Goal: Complete application form

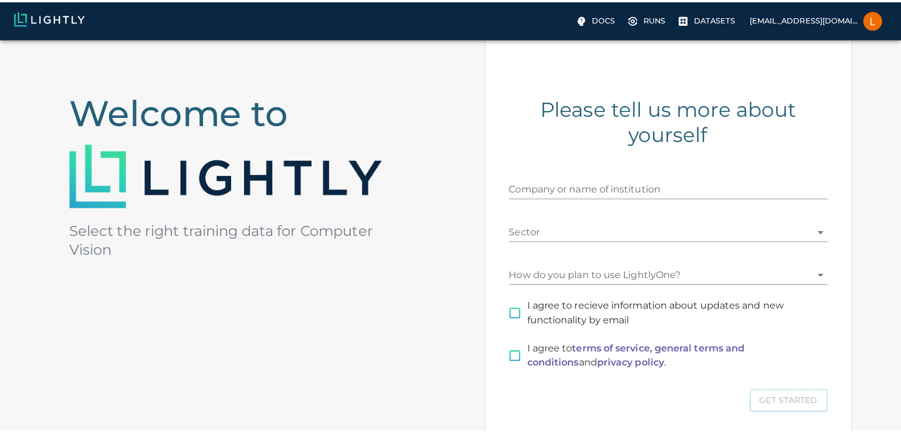
scroll to position [75, 0]
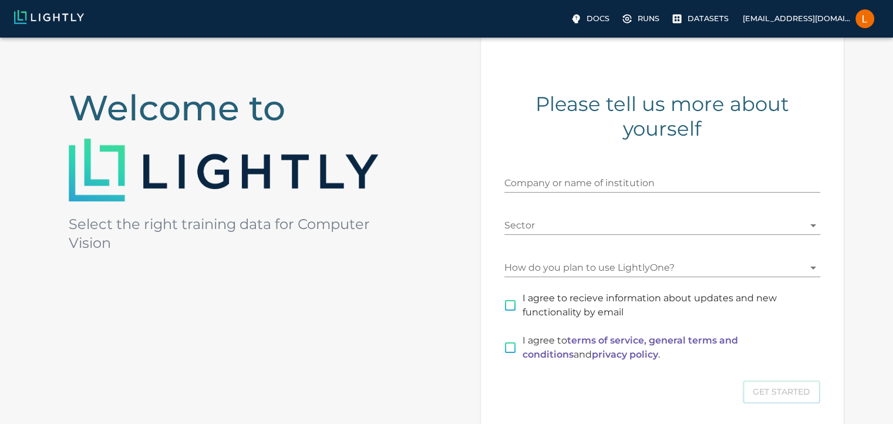
click at [615, 178] on input "Company or name of institution" at bounding box center [662, 183] width 316 height 19
type input "Universidad Peruana de Ciencia Aplicadas"
click at [595, 225] on body "Docs Runs Datasets [EMAIL_ADDRESS][DOMAIN_NAME] Welcome to Select the right tra…" at bounding box center [446, 249] width 893 height 575
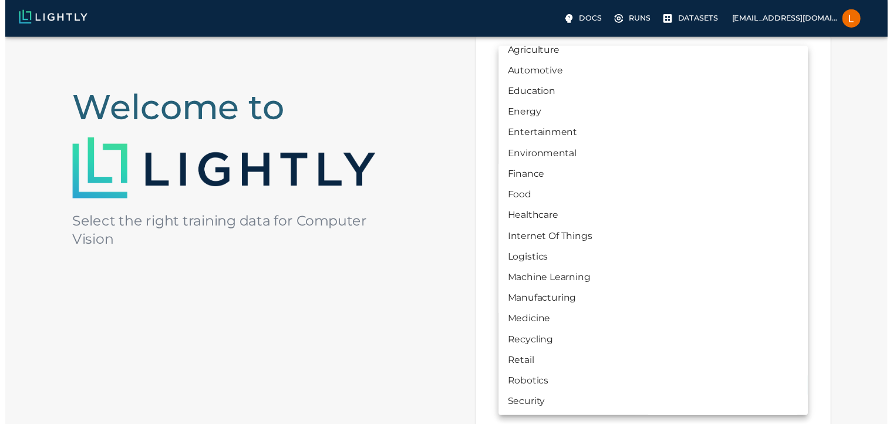
scroll to position [44, 0]
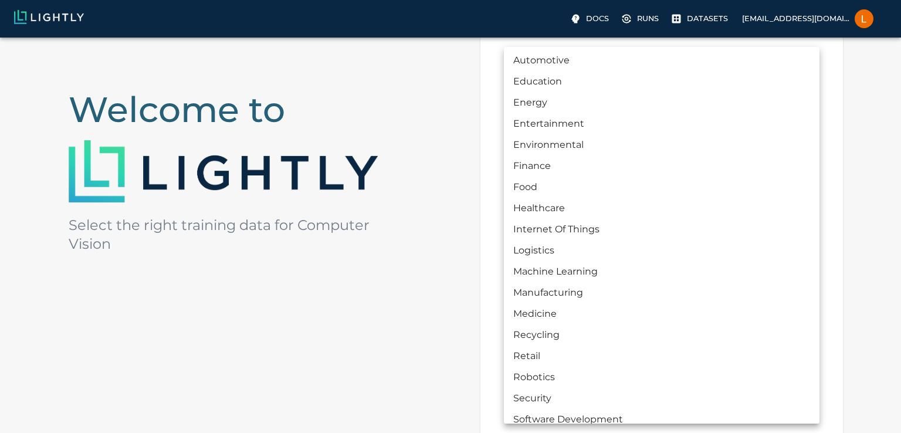
click at [601, 272] on li "Machine Learning" at bounding box center [662, 271] width 316 height 21
type input "MACHINE_LEARNING"
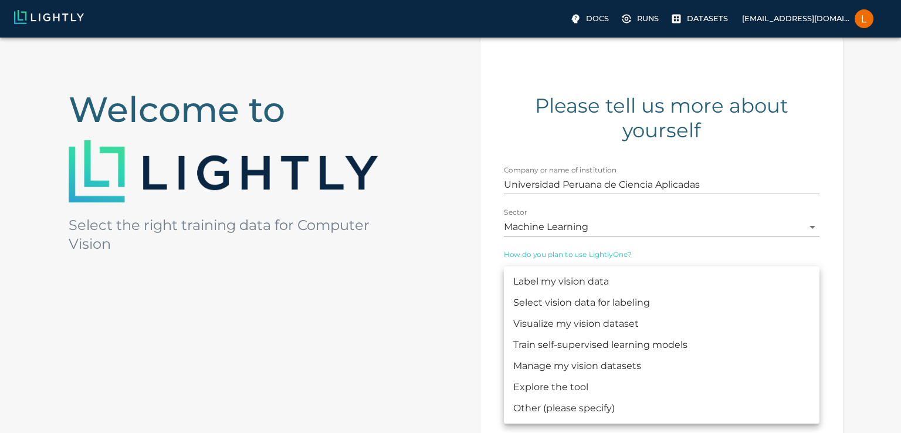
click at [608, 266] on body "Docs Runs Datasets [EMAIL_ADDRESS][DOMAIN_NAME] Welcome to Select the right tra…" at bounding box center [450, 250] width 901 height 577
click at [603, 283] on li "Label my vision data" at bounding box center [662, 281] width 316 height 21
type input "LABELING"
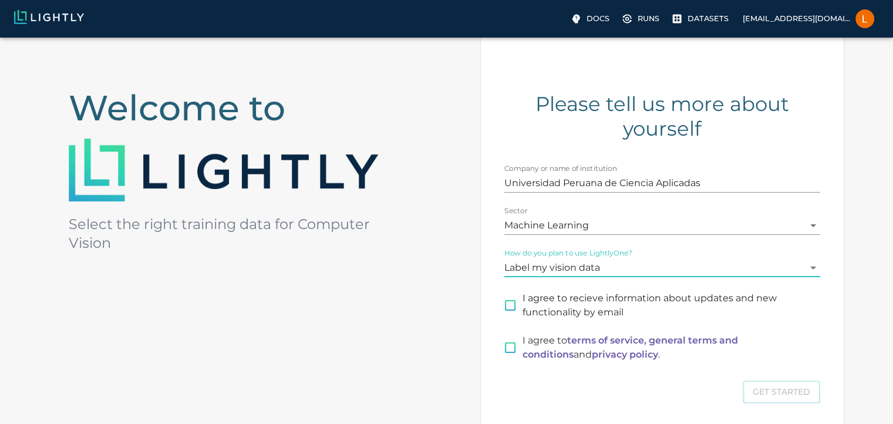
click at [549, 302] on span "I agree to recieve information about updates and new functionality by email" at bounding box center [666, 305] width 288 height 28
click at [522, 302] on input "I agree to recieve information about updates and new functionality by email" at bounding box center [510, 305] width 25 height 25
checkbox input "true"
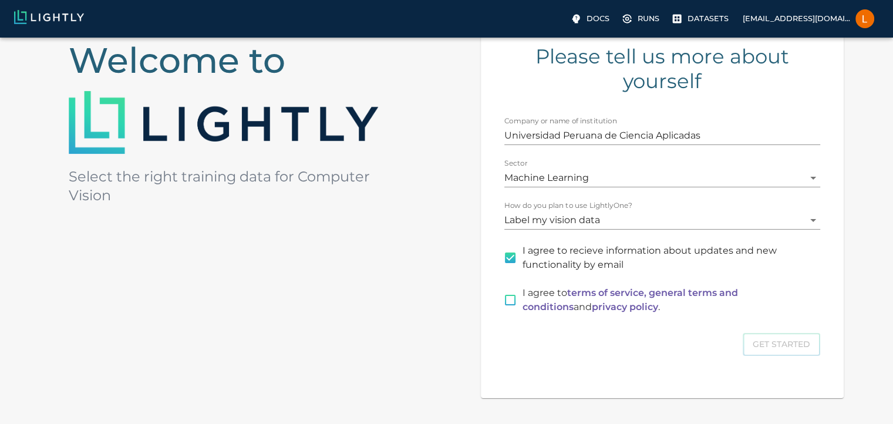
scroll to position [181, 0]
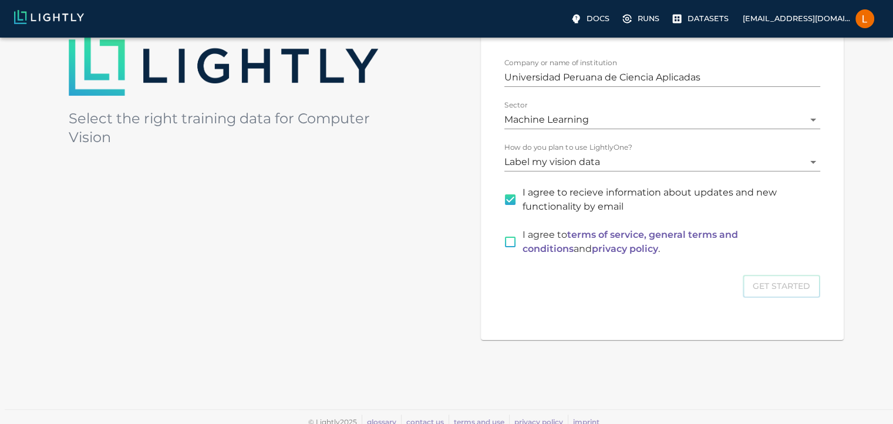
click at [526, 245] on p "I agree to terms of service, general terms and conditions and privacy policy ." at bounding box center [666, 242] width 288 height 28
click at [522, 245] on input "I agree to terms of service, general terms and conditions and privacy policy ." at bounding box center [510, 241] width 25 height 25
checkbox input "true"
click at [796, 280] on button "Get Started" at bounding box center [780, 286] width 77 height 23
